Goal: Register for event/course

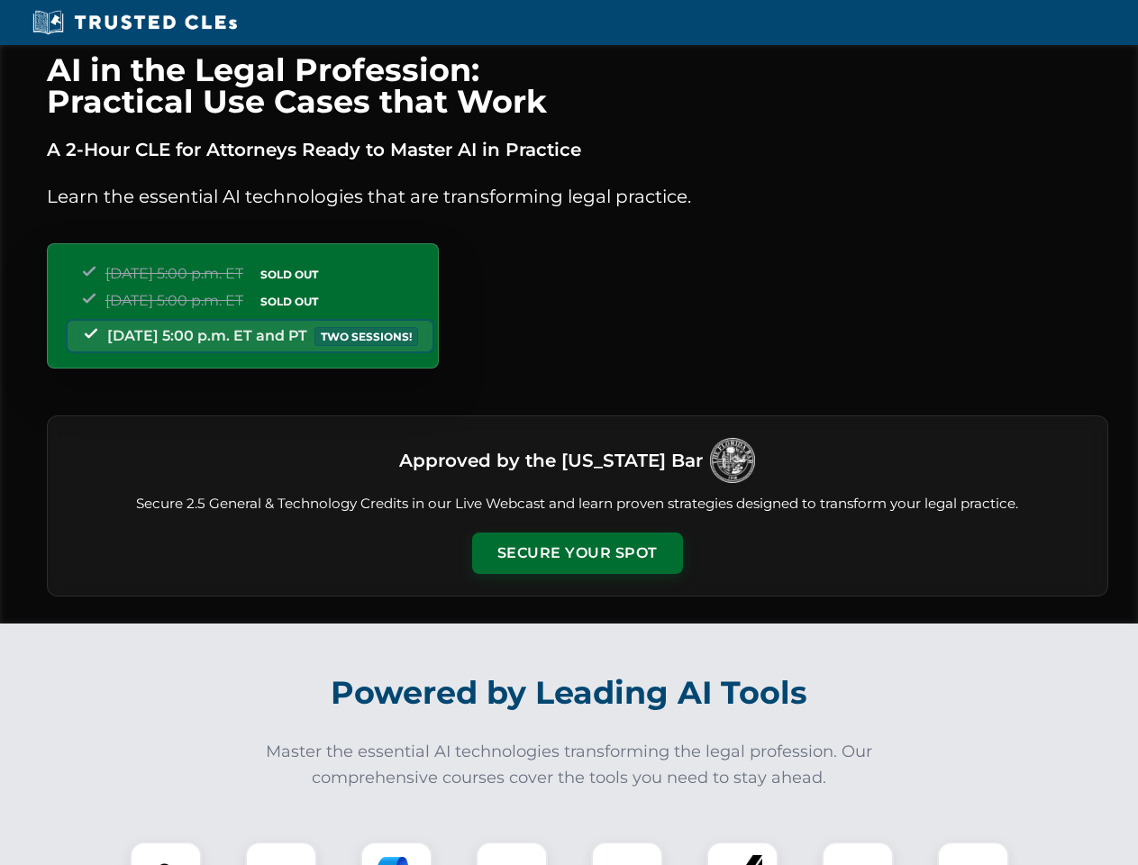
click at [577, 553] on button "Secure Your Spot" at bounding box center [577, 553] width 211 height 41
click at [166, 853] on img at bounding box center [166, 878] width 52 height 52
click at [281, 853] on div at bounding box center [281, 878] width 72 height 72
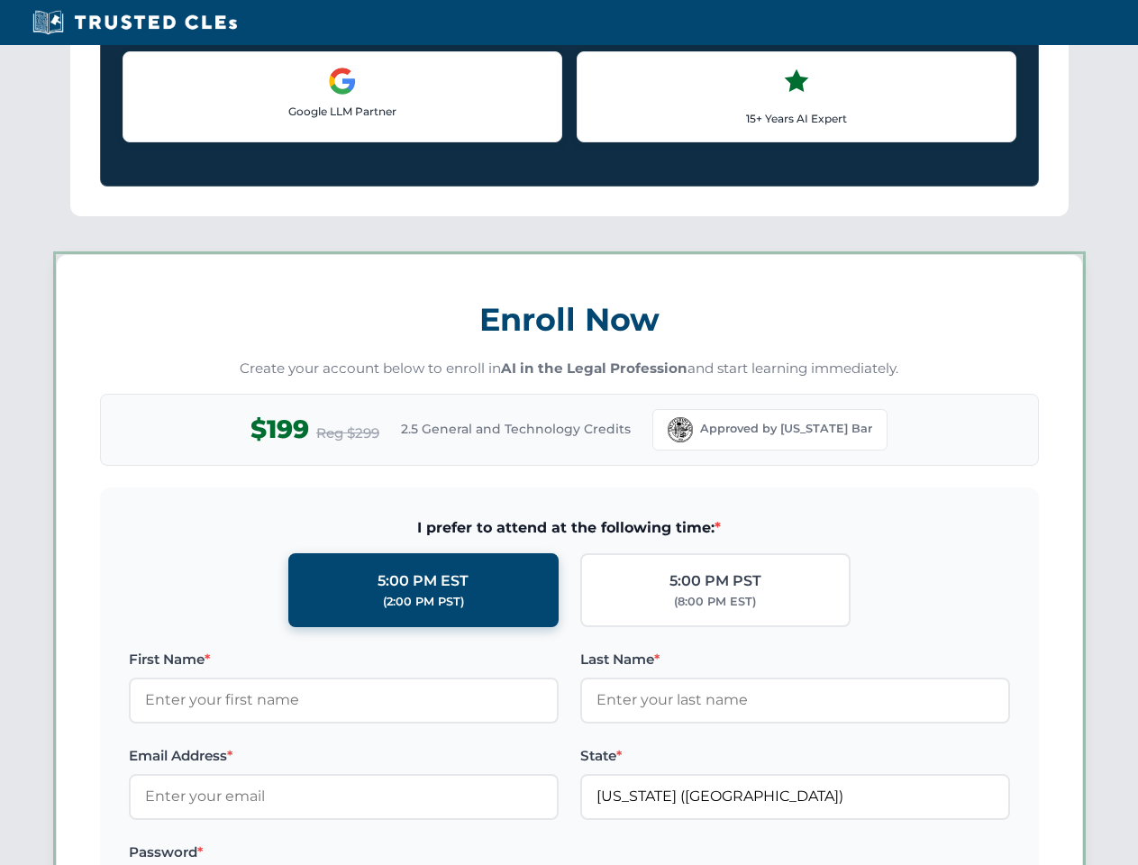
click at [512, 853] on label "Password *" at bounding box center [344, 853] width 430 height 22
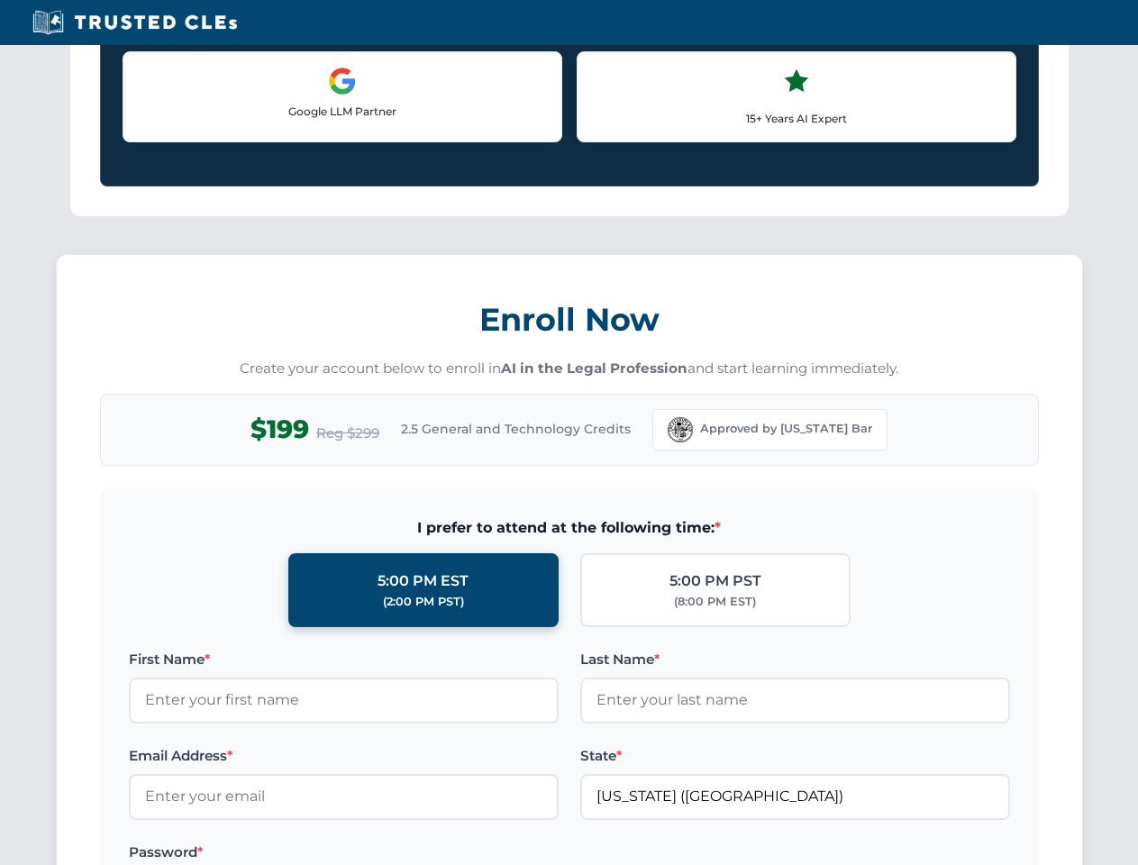
scroll to position [1769, 0]
